Goal: Information Seeking & Learning: Learn about a topic

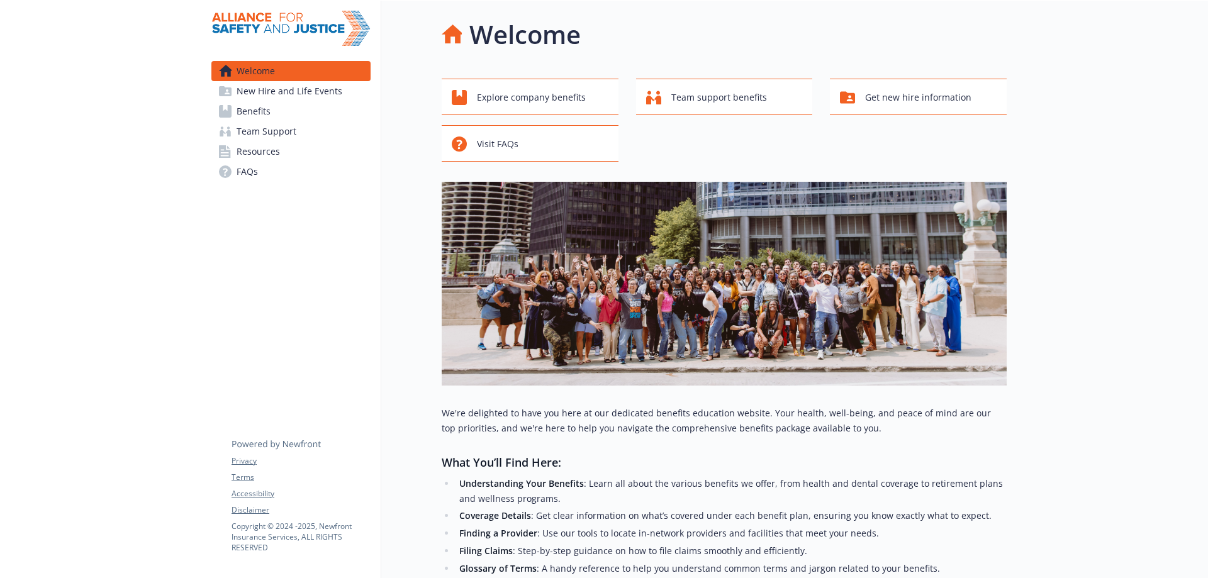
click at [289, 114] on link "Benefits" at bounding box center [290, 111] width 159 height 20
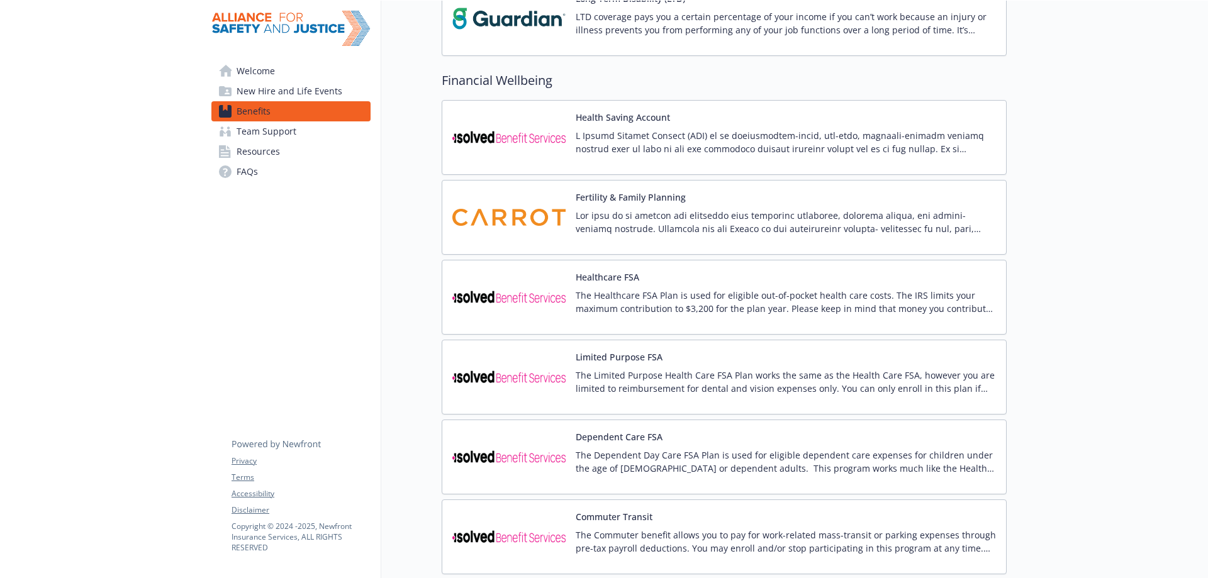
click at [715, 233] on p at bounding box center [786, 222] width 420 height 26
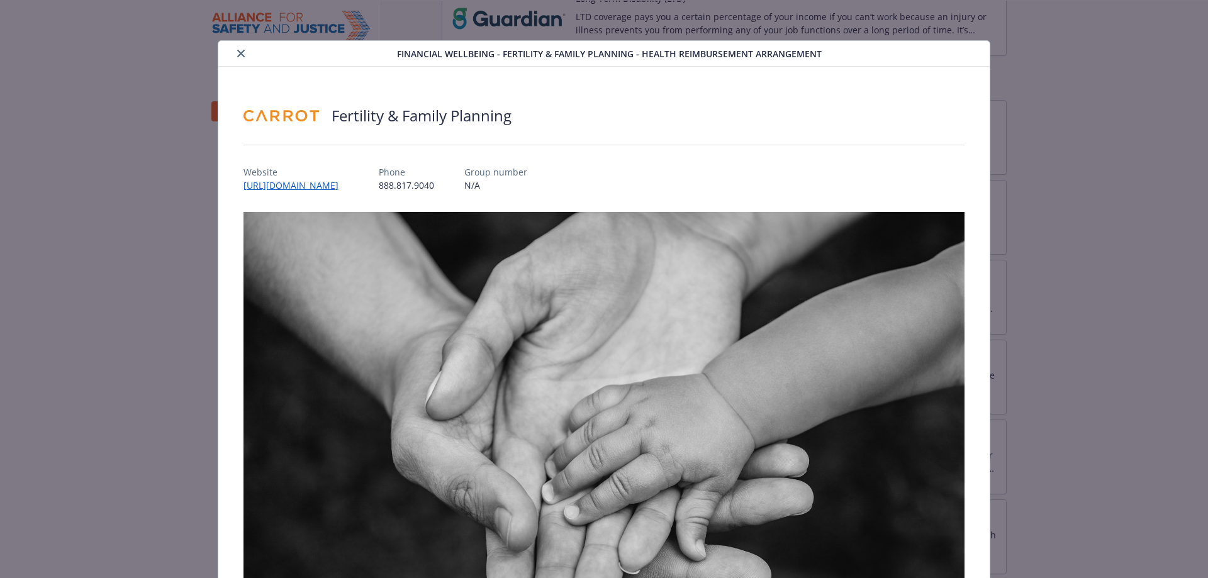
scroll to position [308, 0]
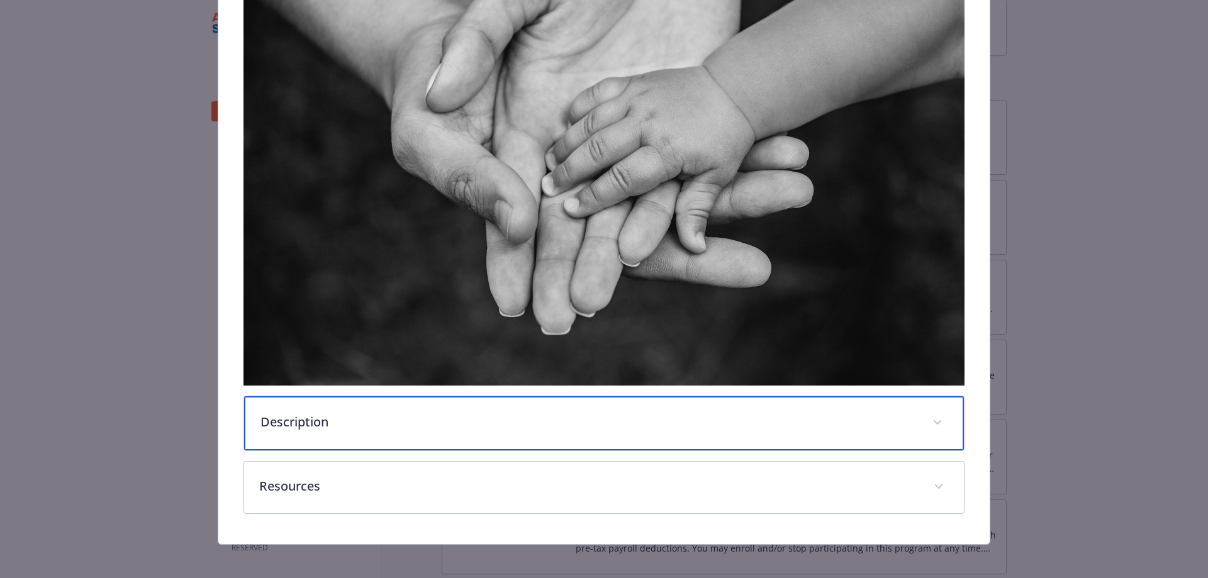
click at [432, 430] on div "Description" at bounding box center [604, 423] width 720 height 54
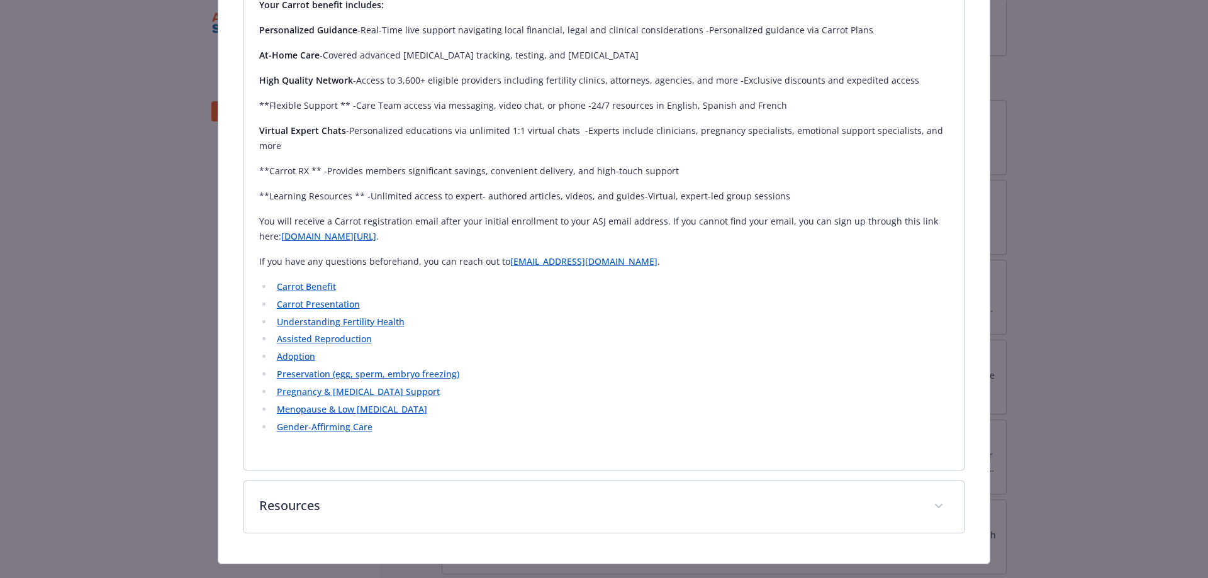
scroll to position [748, 0]
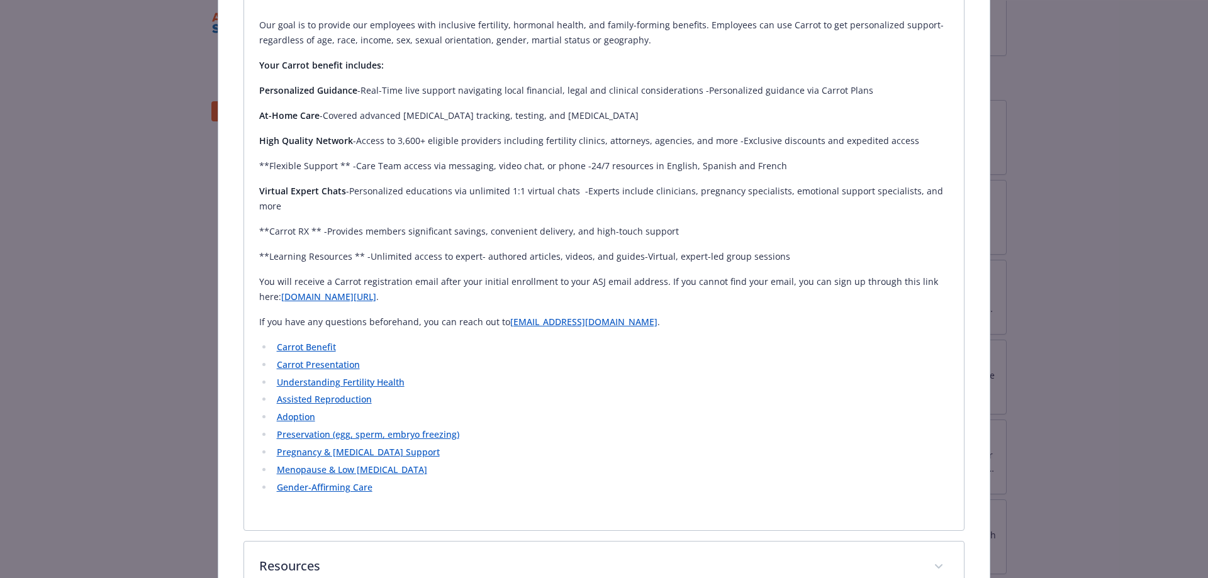
click at [295, 341] on link "Carrot Benefit" at bounding box center [306, 347] width 59 height 12
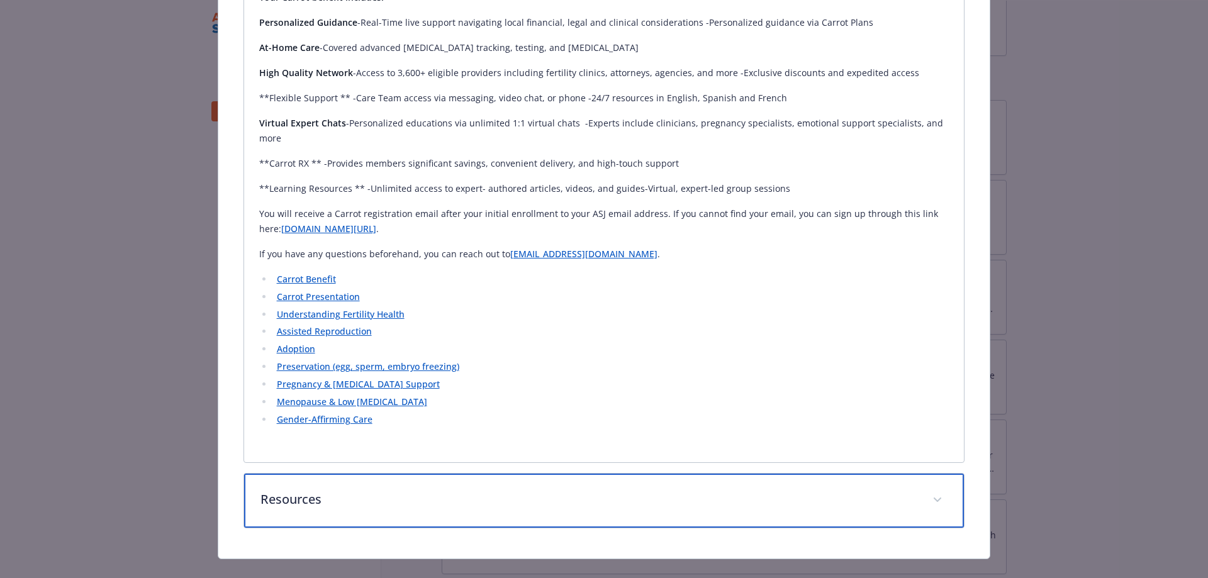
click at [600, 490] on p "Resources" at bounding box center [588, 499] width 657 height 19
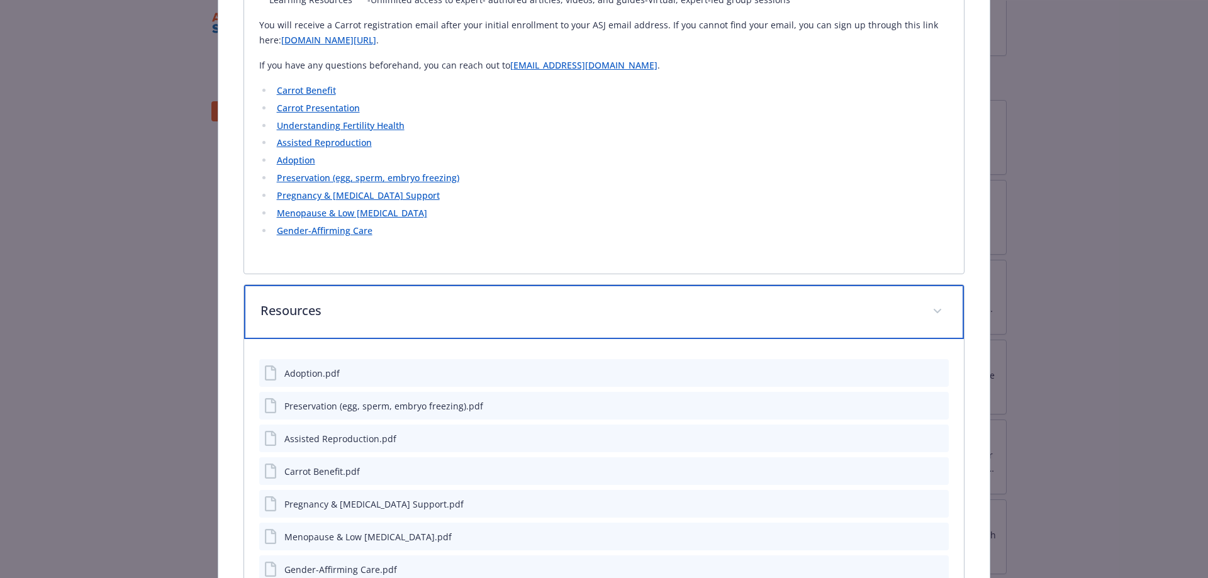
scroll to position [1120, 0]
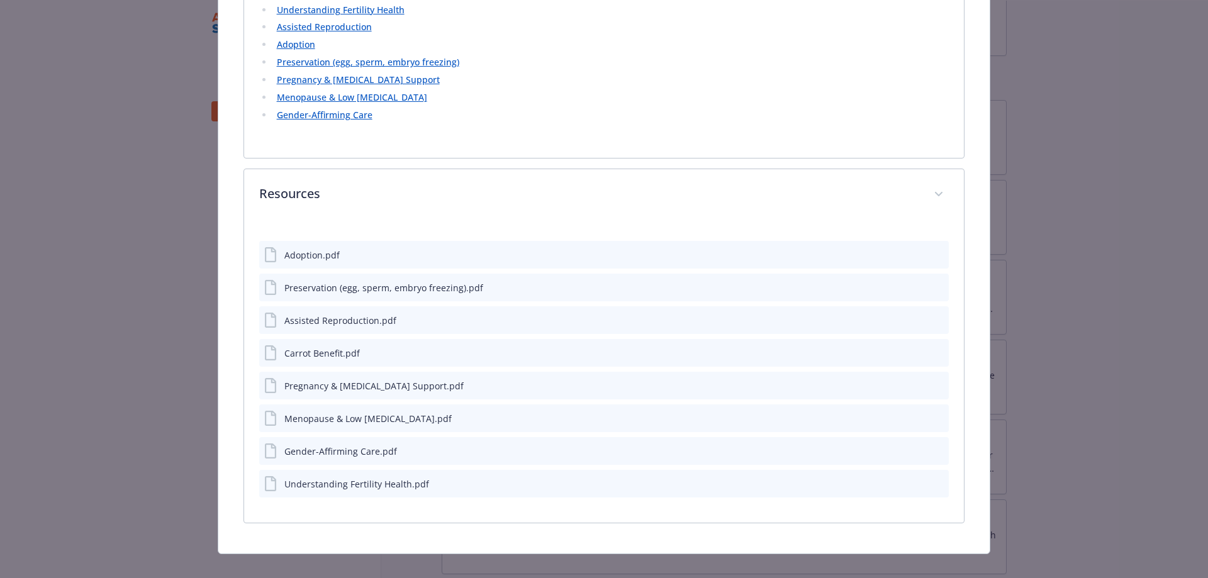
click at [379, 445] on div "Gender-Affirming Care.pdf" at bounding box center [340, 451] width 113 height 13
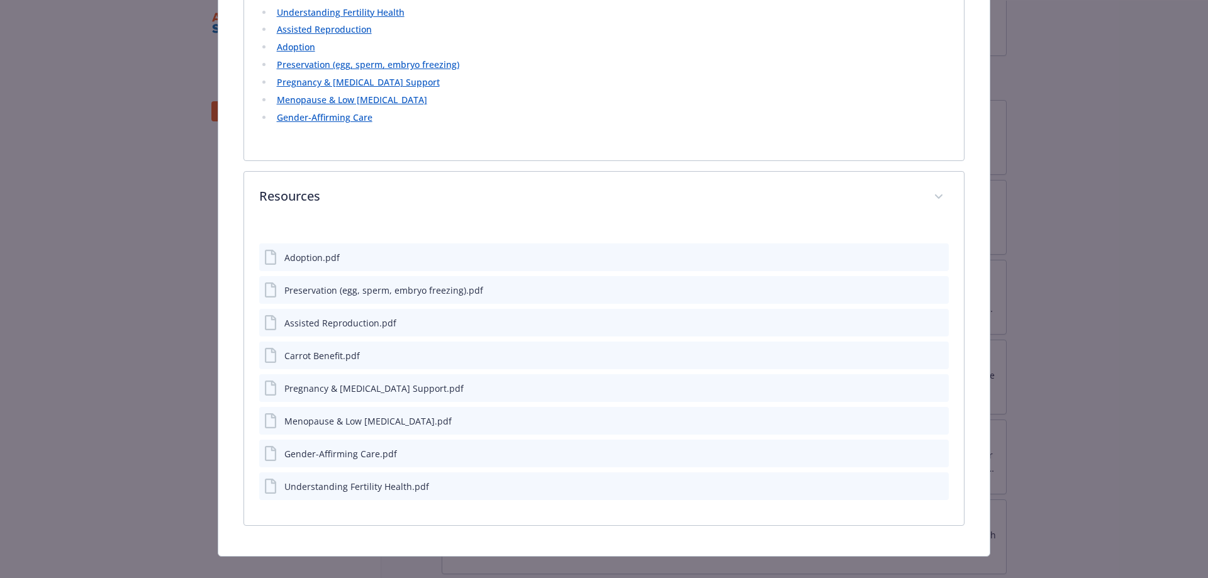
click at [365, 111] on link "Gender-Affirming Care" at bounding box center [325, 117] width 96 height 12
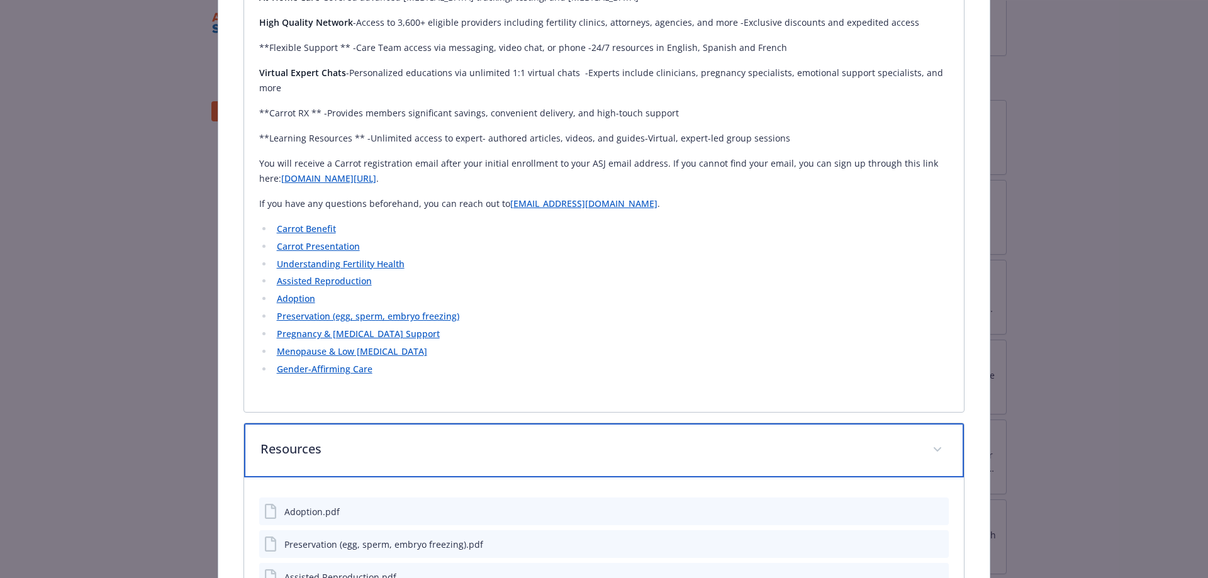
click at [539, 440] on p "Resources" at bounding box center [588, 449] width 657 height 19
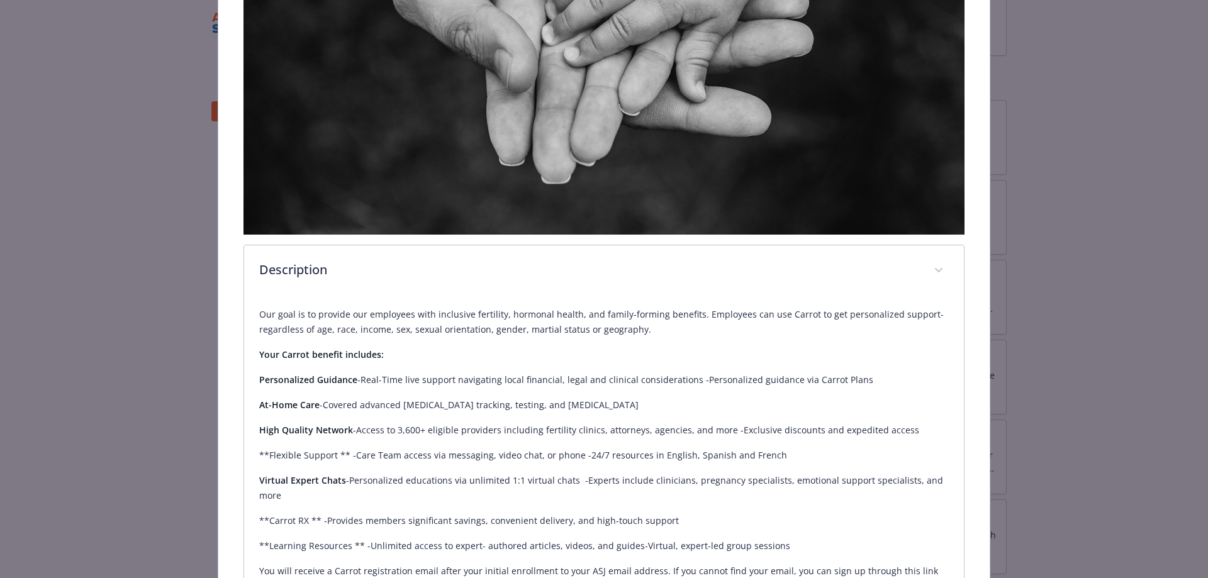
scroll to position [441, 0]
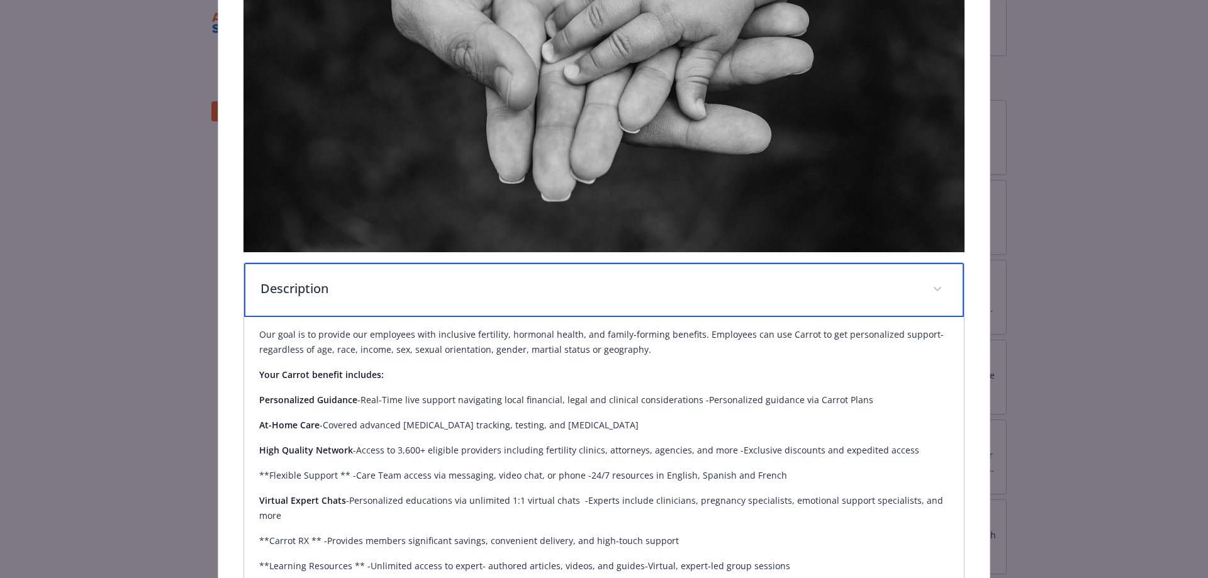
click at [608, 279] on p "Description" at bounding box center [588, 288] width 657 height 19
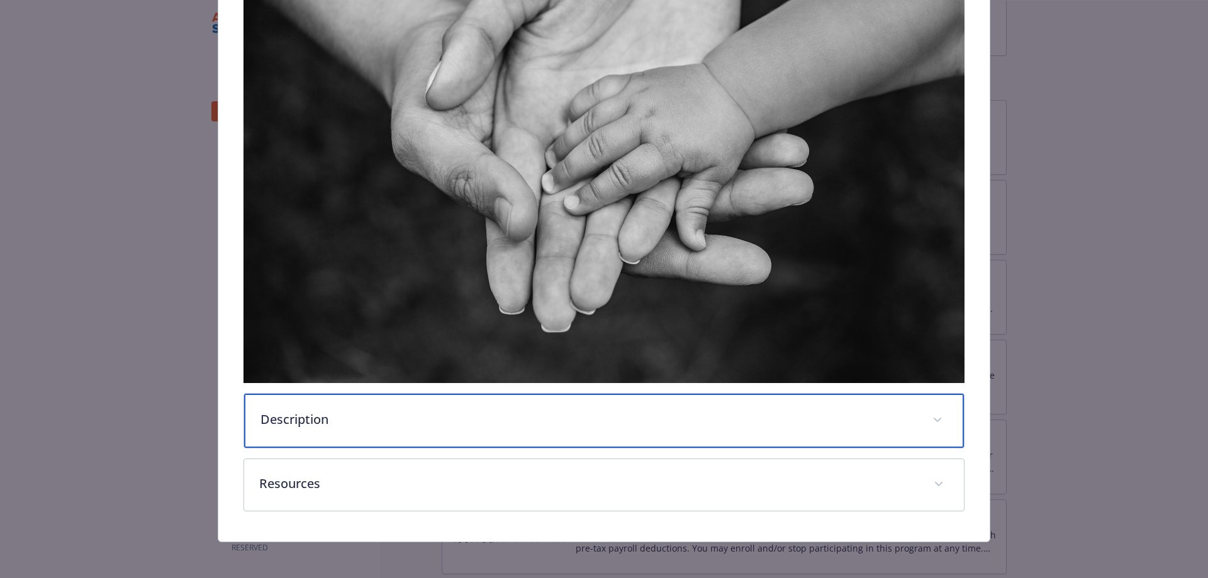
scroll to position [0, 0]
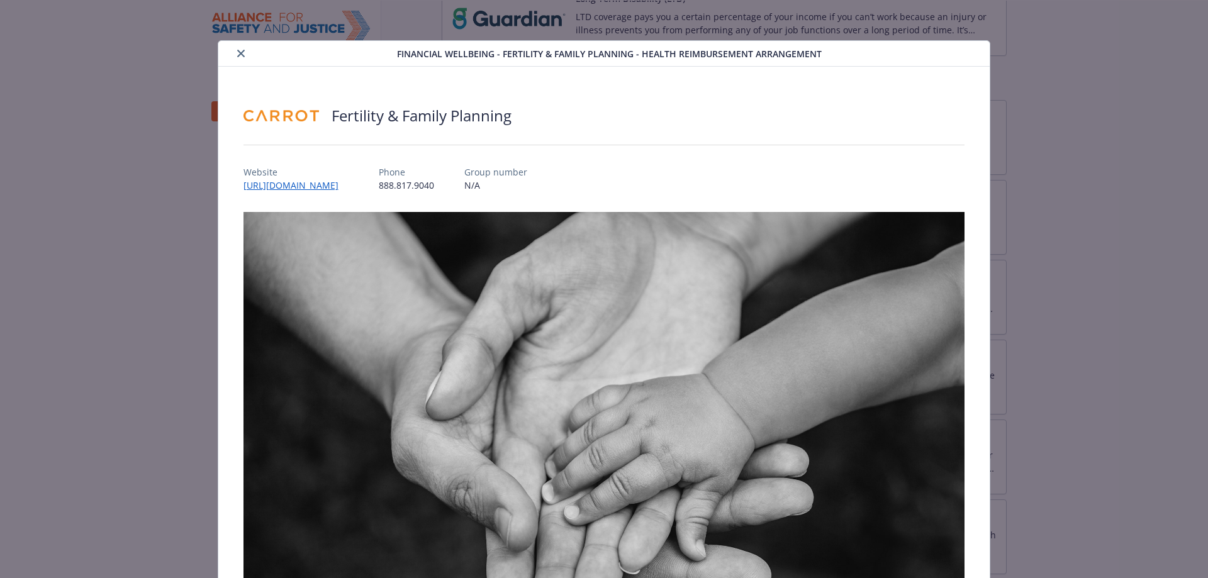
click at [237, 57] on icon "close" at bounding box center [241, 54] width 8 height 8
